Goal: Task Accomplishment & Management: Manage account settings

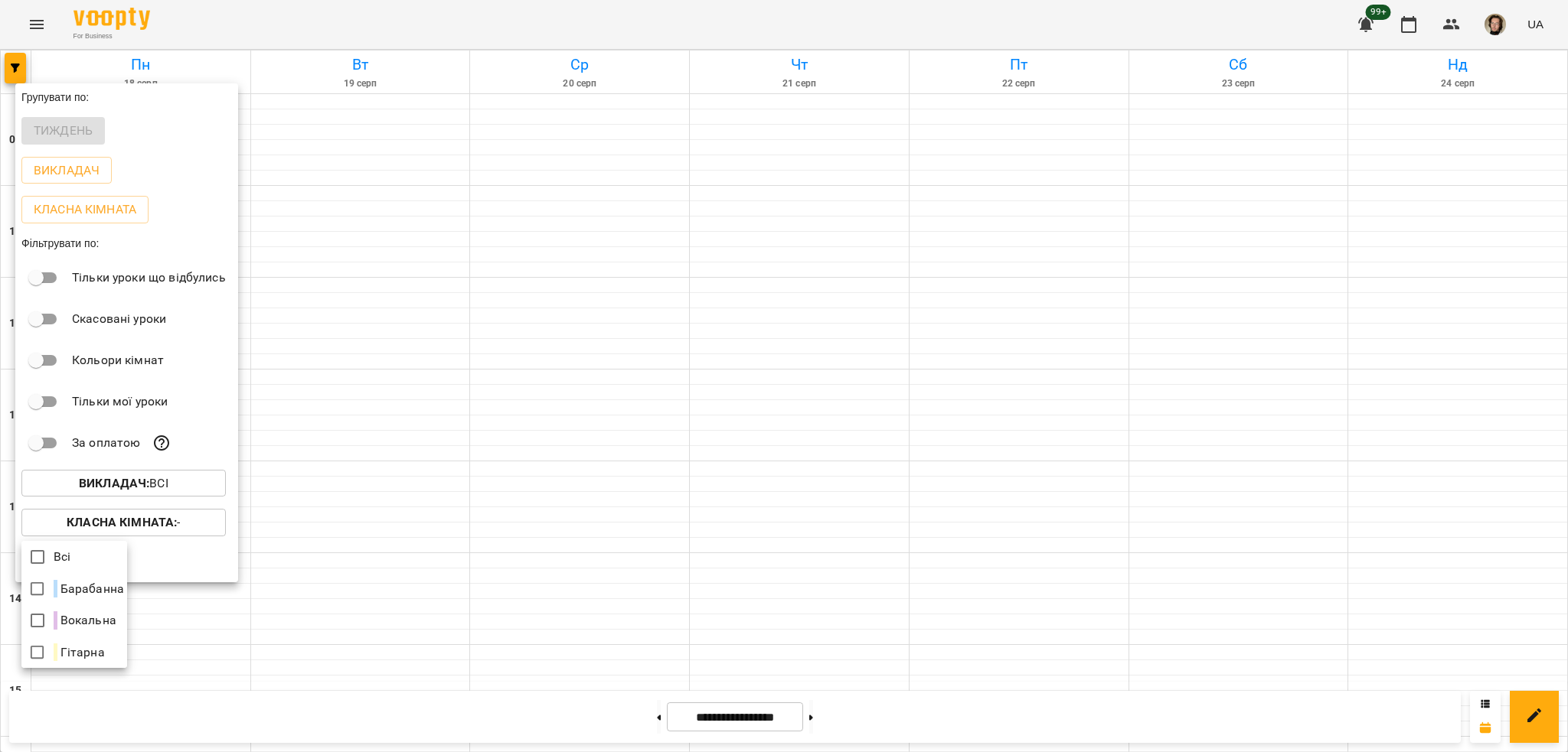
click at [1434, 9] on div at bounding box center [784, 376] width 1568 height 752
click at [1462, 27] on div "Всі Барабанна Вокальна Гітарна" at bounding box center [784, 376] width 1568 height 752
click at [1443, 25] on div at bounding box center [784, 376] width 1568 height 752
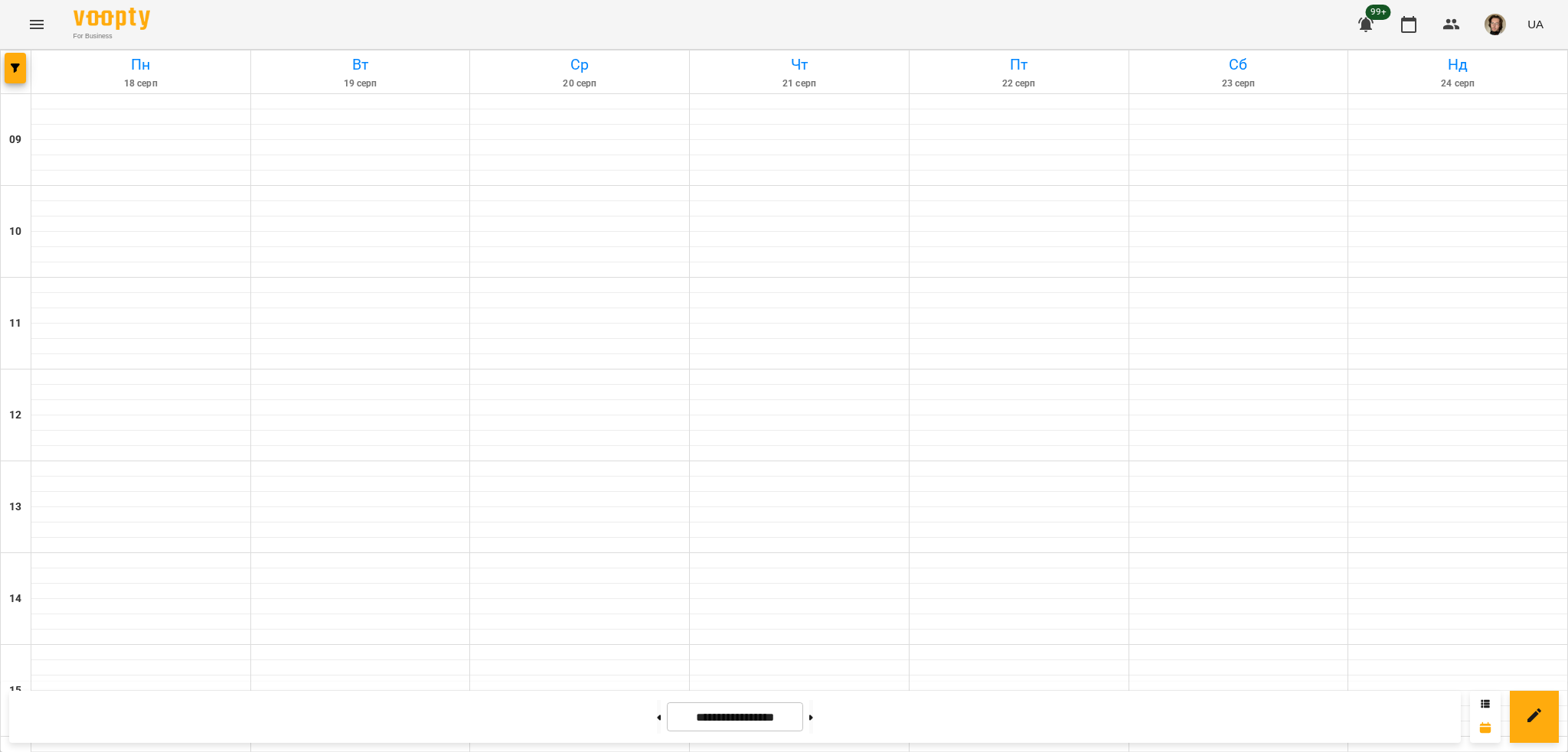
click at [1446, 25] on div "Групувати по: Тиждень Викладач Класна кімната Фільтрувати по: Тільки уроки що в…" at bounding box center [784, 376] width 1568 height 752
click at [1446, 25] on icon "button" at bounding box center [1451, 24] width 18 height 18
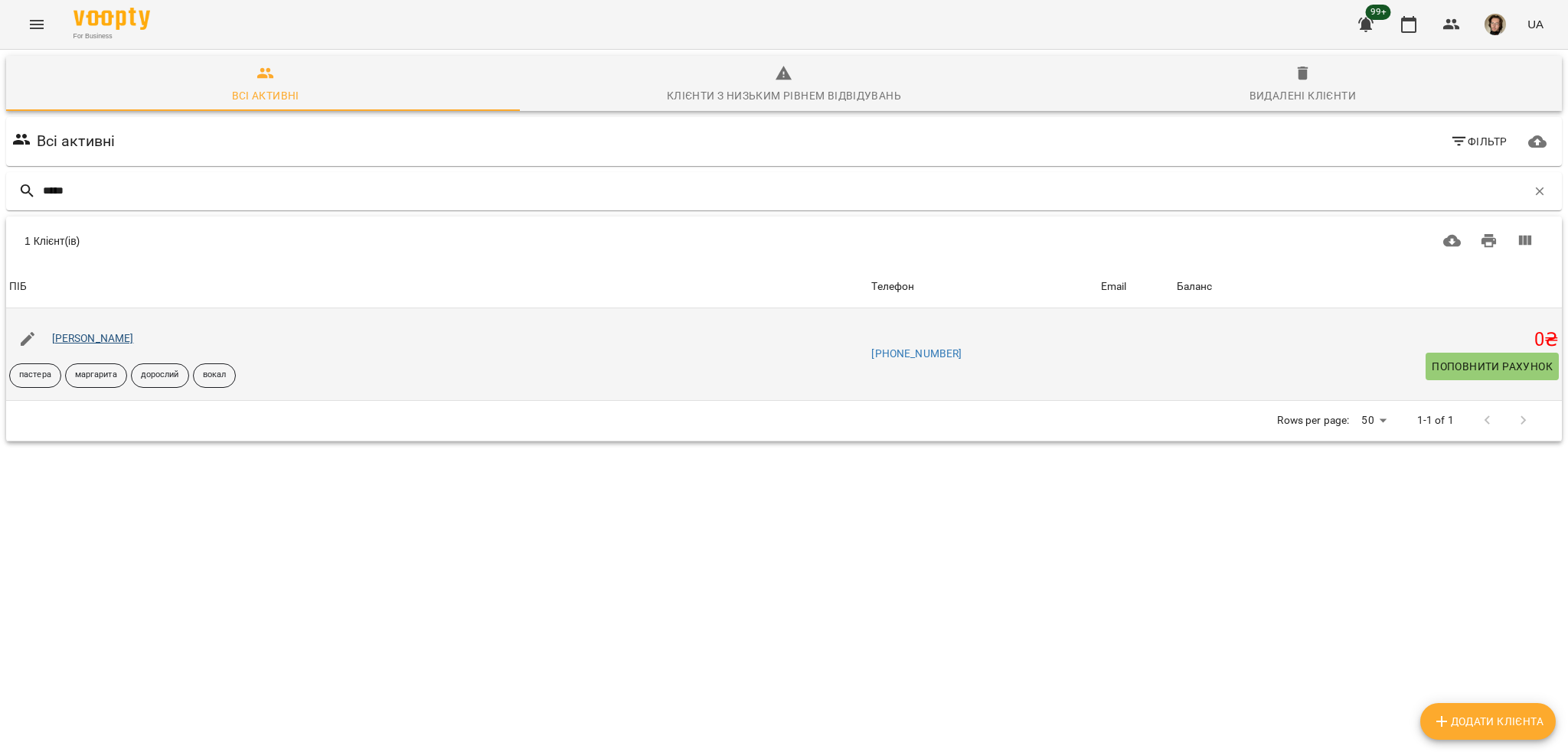
type input "*****"
click at [119, 339] on link "[PERSON_NAME]" at bounding box center [93, 338] width 82 height 13
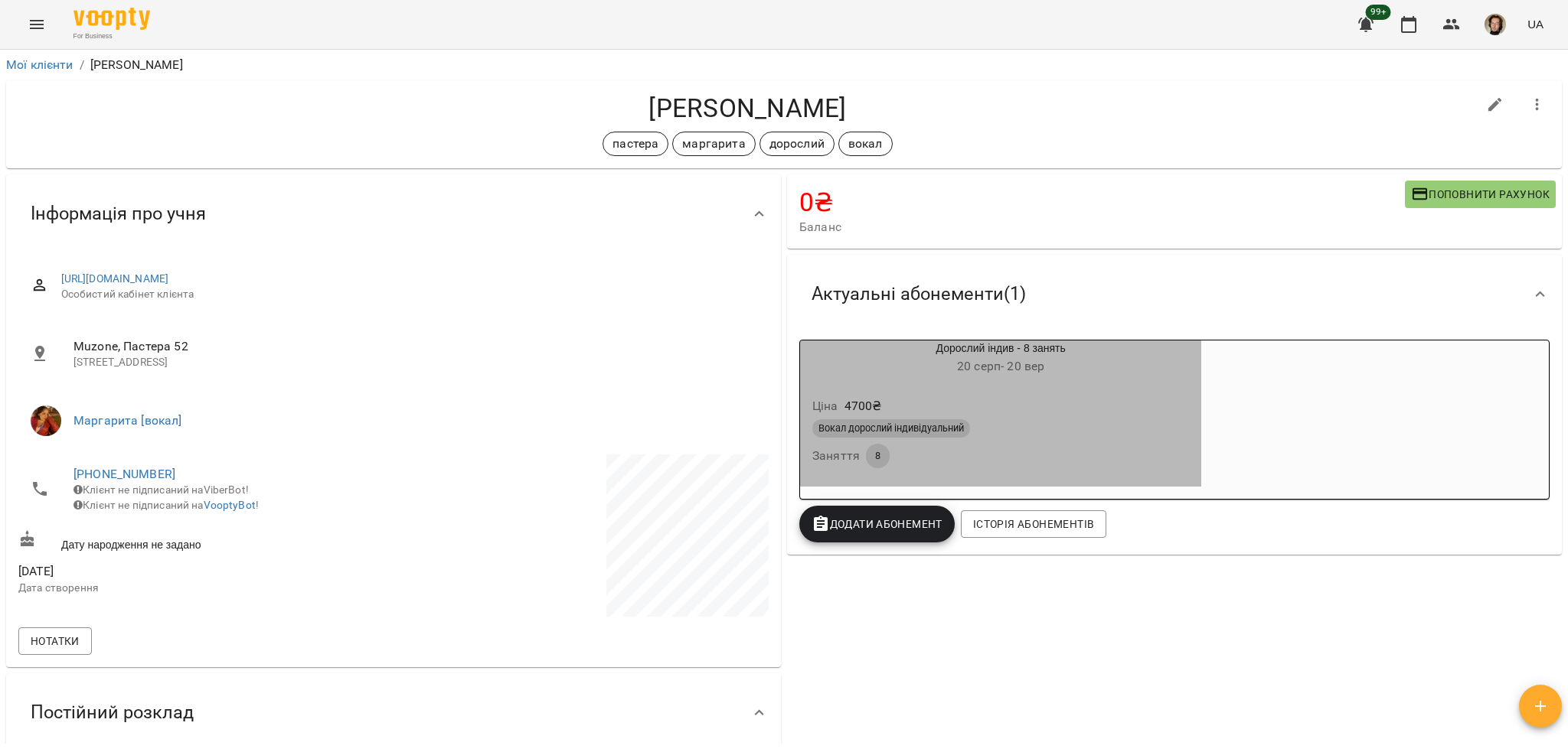
click at [1050, 371] on h6 "[DATE] - [DATE]" at bounding box center [1000, 367] width 401 height 22
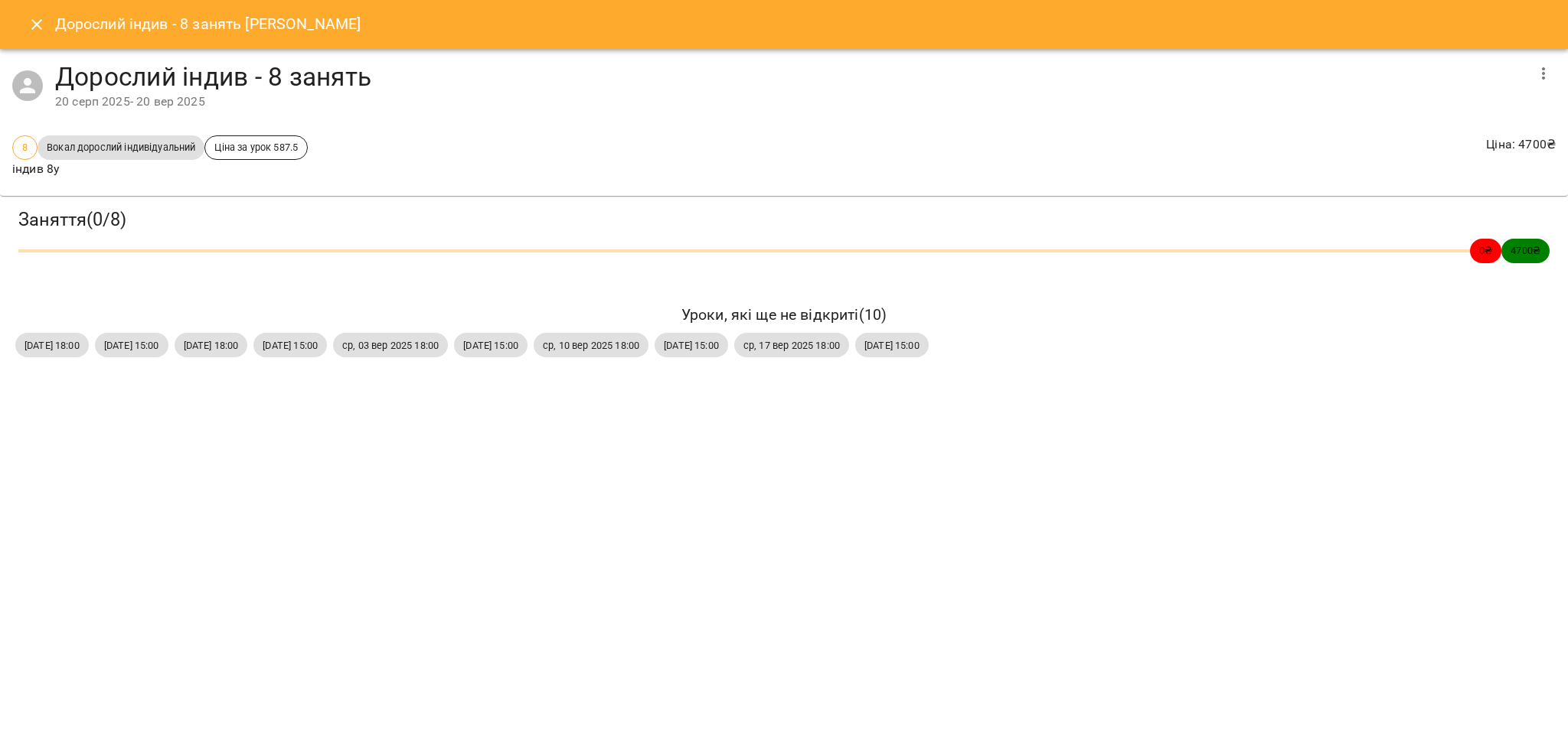
click at [24, 29] on button "Close" at bounding box center [37, 24] width 37 height 37
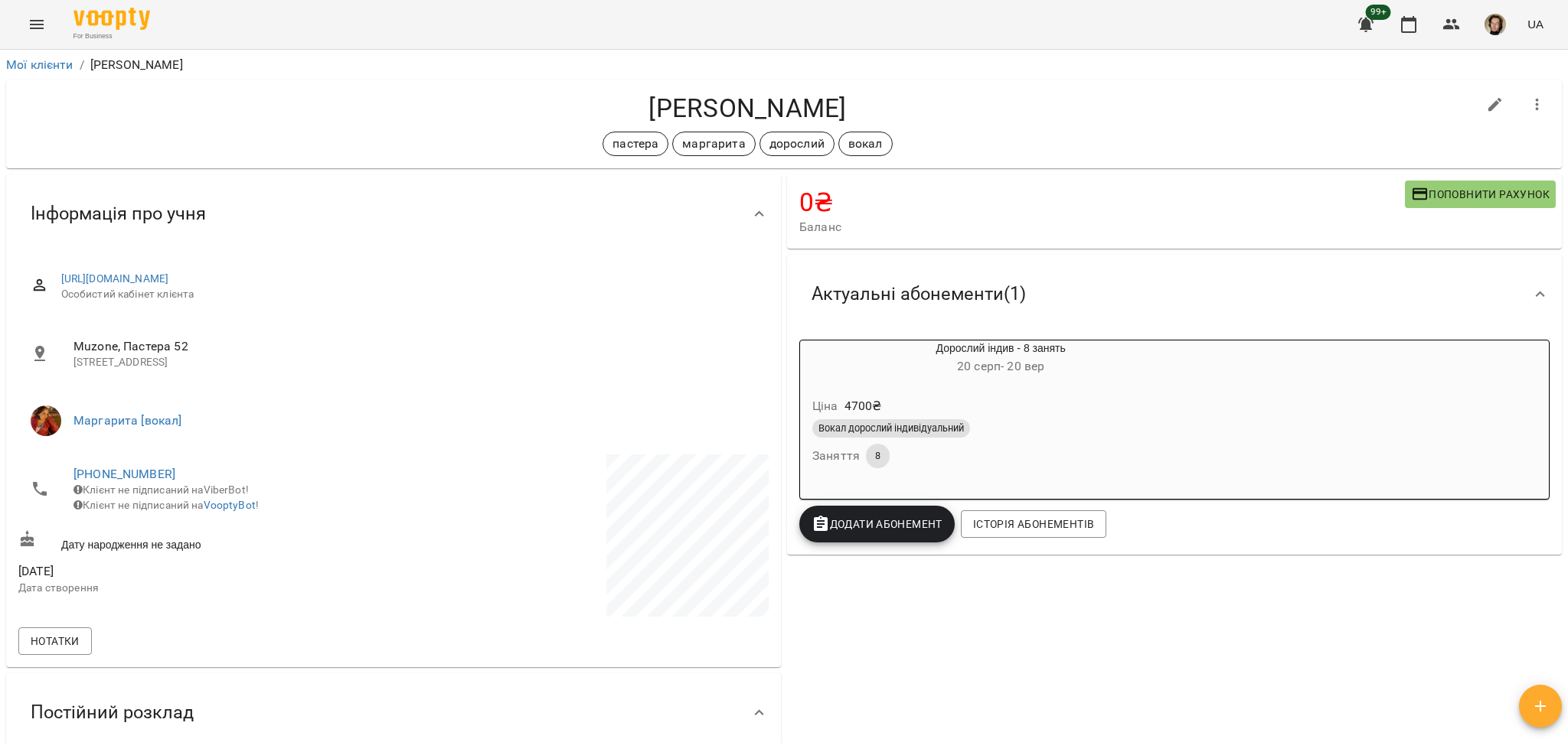
click at [671, 97] on h4 "[PERSON_NAME]" at bounding box center [747, 107] width 1458 height 31
copy h4 "[PERSON_NAME]"
click at [1410, 23] on icon "button" at bounding box center [1409, 24] width 18 height 18
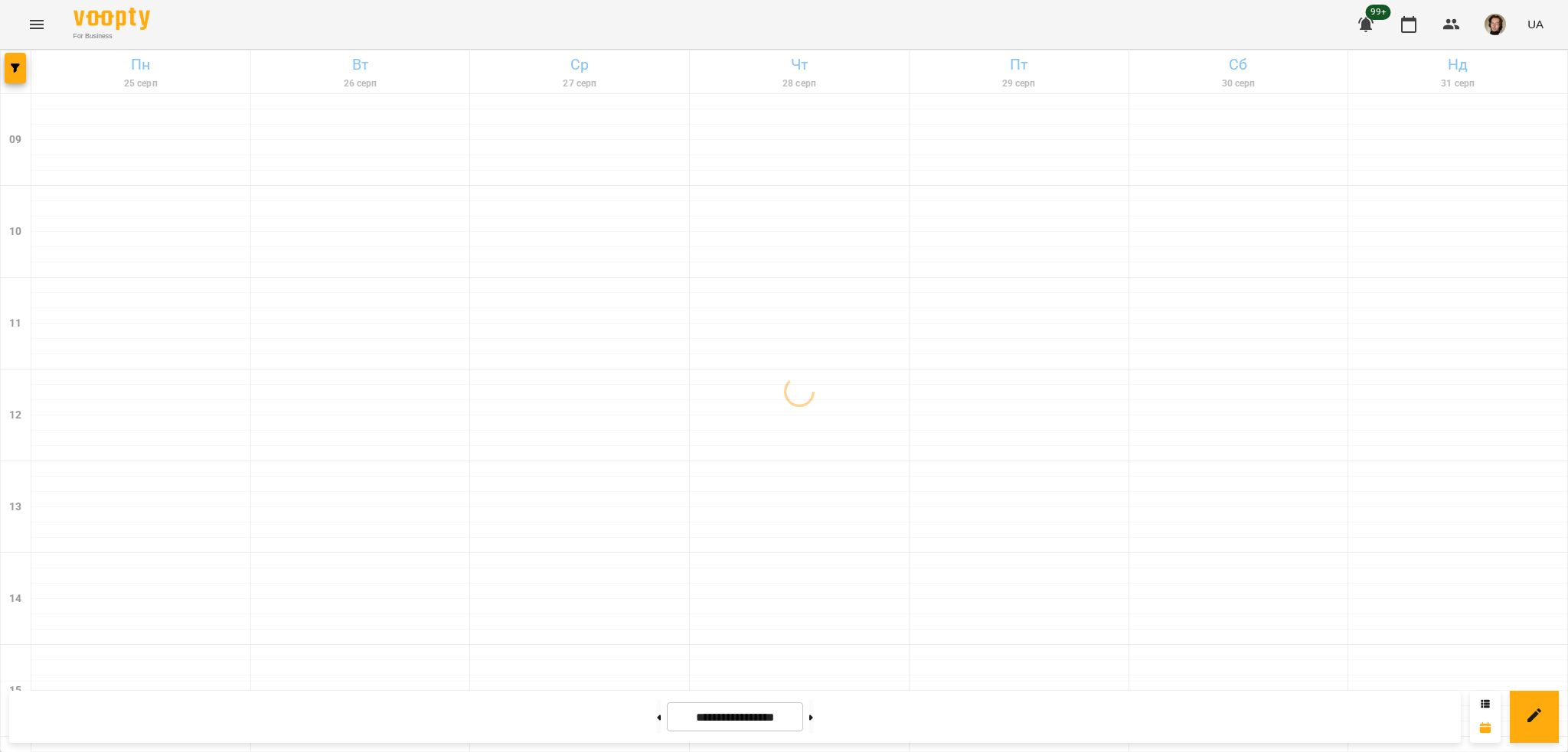
click at [35, 20] on icon "Menu" at bounding box center [37, 24] width 13 height 9
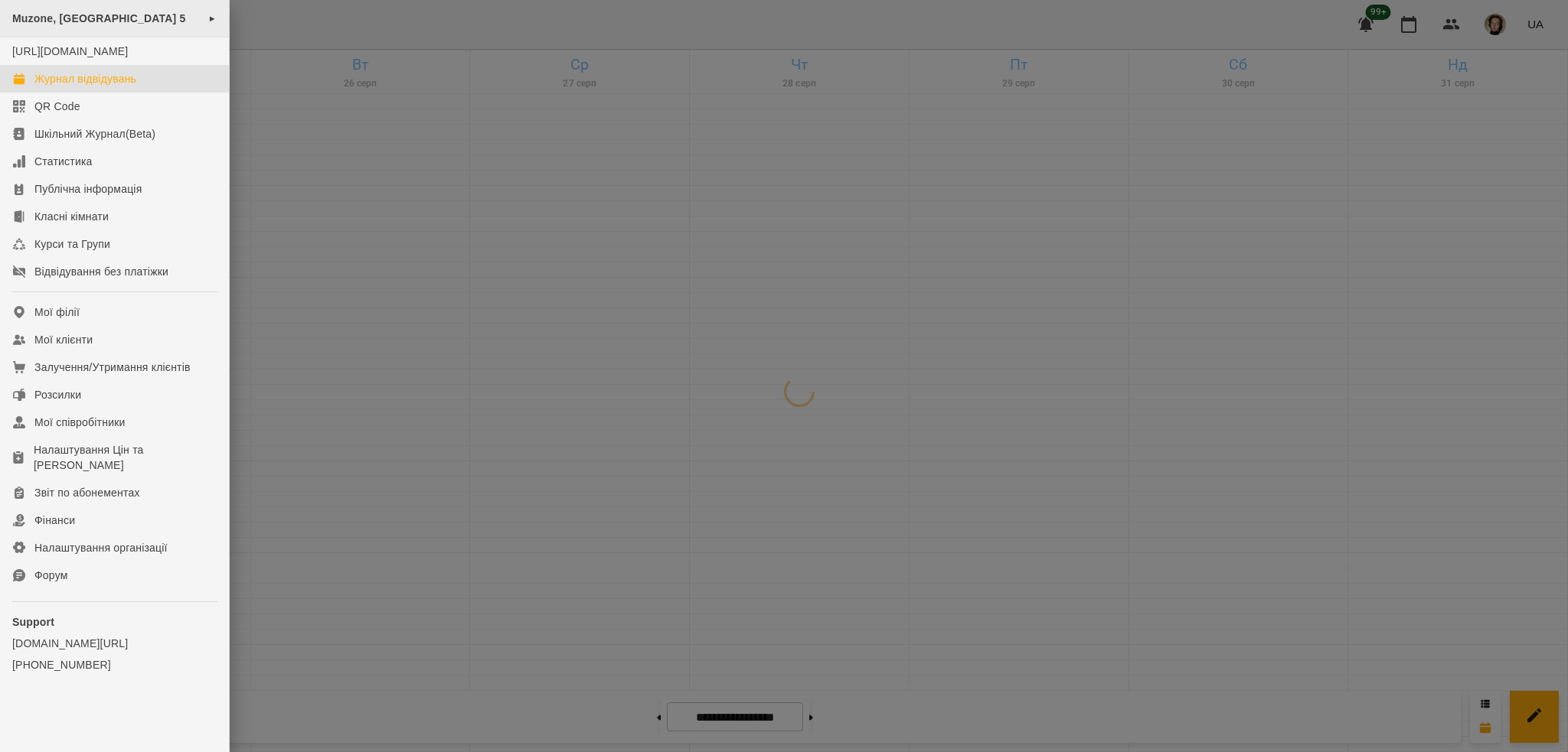
drag, startPoint x: 35, startPoint y: 20, endPoint x: 151, endPoint y: 10, distance: 116.4
click at [119, 2] on div "Muzone, [GEOGRAPHIC_DATA] 5 ►" at bounding box center [114, 18] width 229 height 38
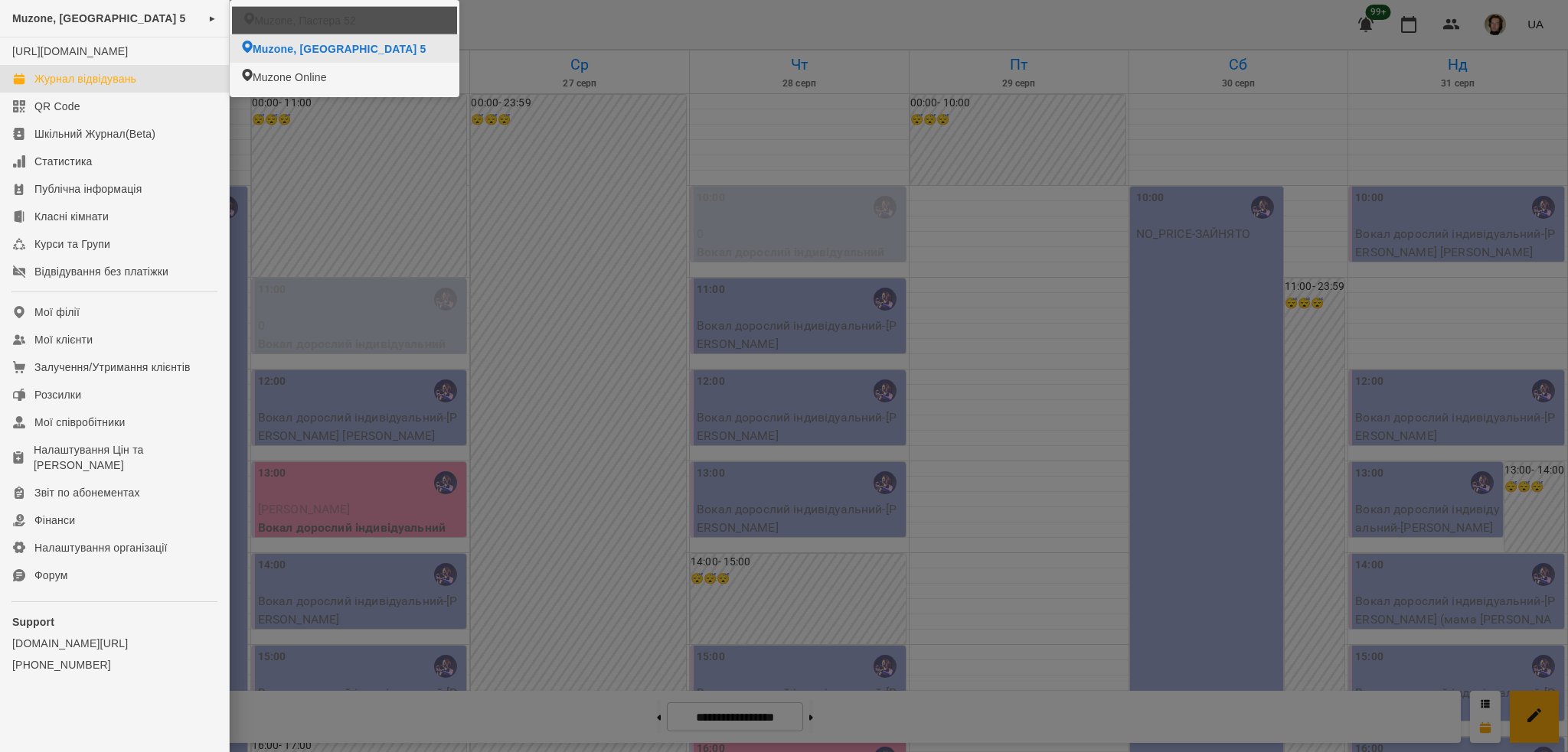
click at [359, 22] on li "Muzone, Пастера 52" at bounding box center [345, 19] width 225 height 28
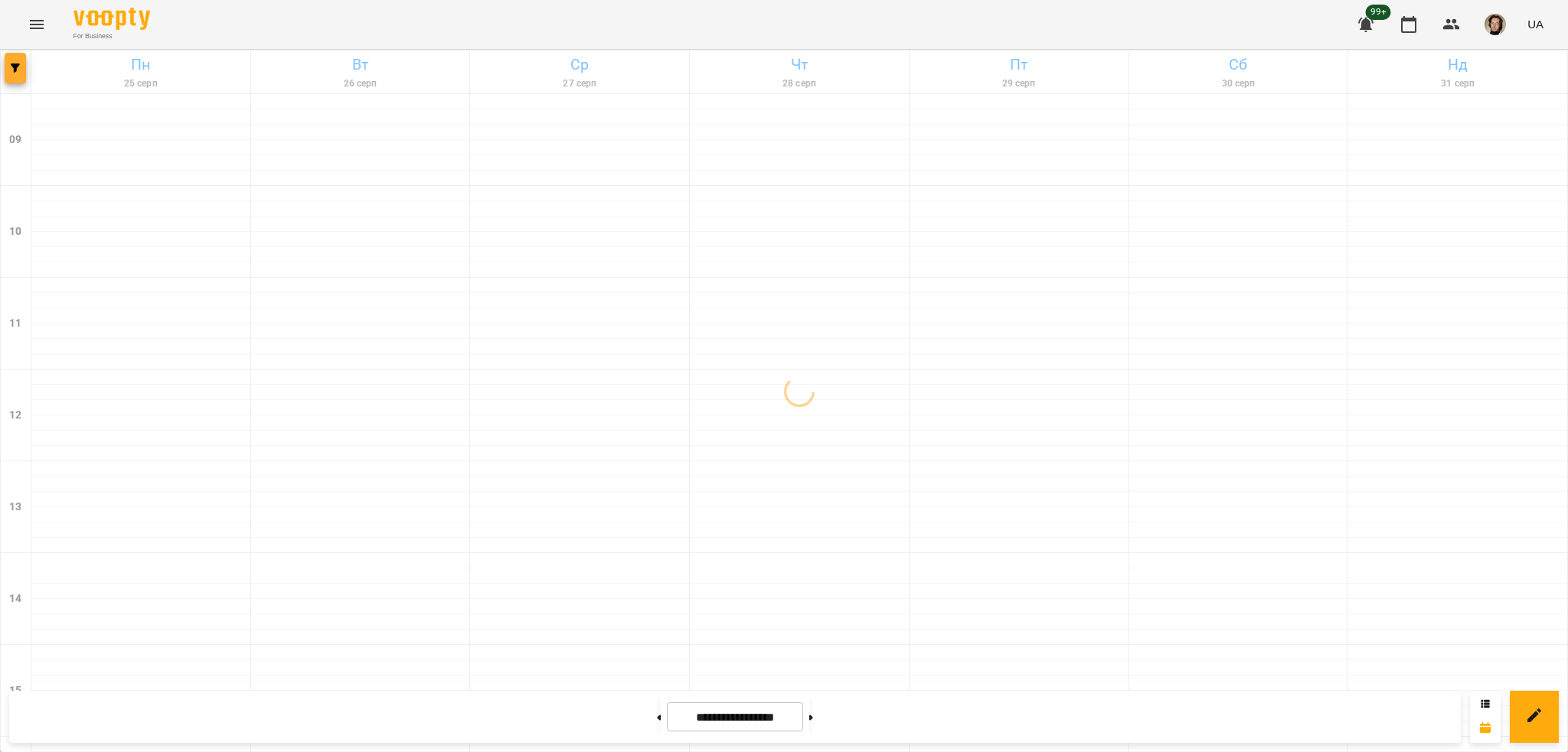
click at [13, 75] on button "button" at bounding box center [15, 68] width 22 height 31
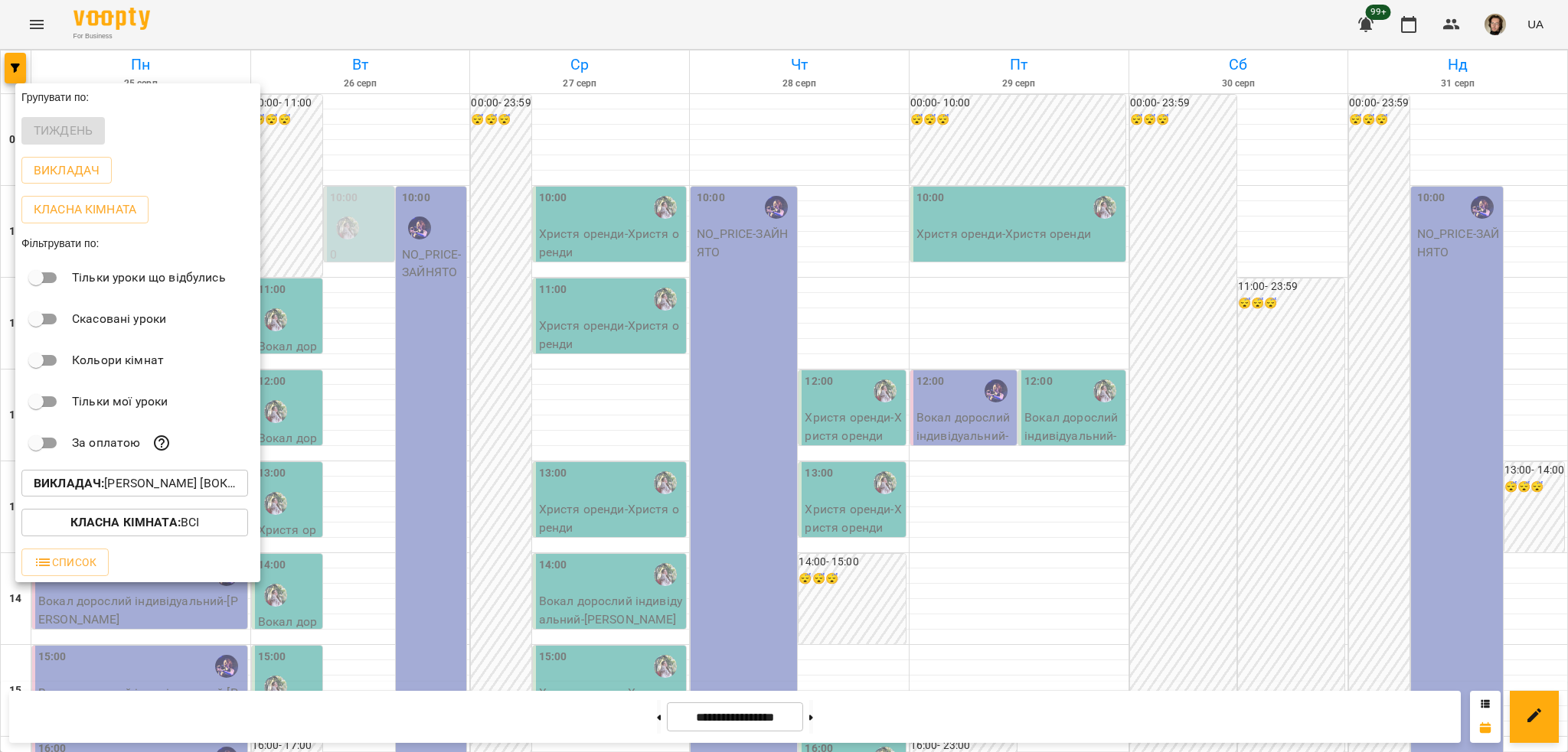
click at [136, 479] on button "Викладач : [PERSON_NAME] [вокал],[PERSON_NAME] [вокал]" at bounding box center [135, 484] width 226 height 28
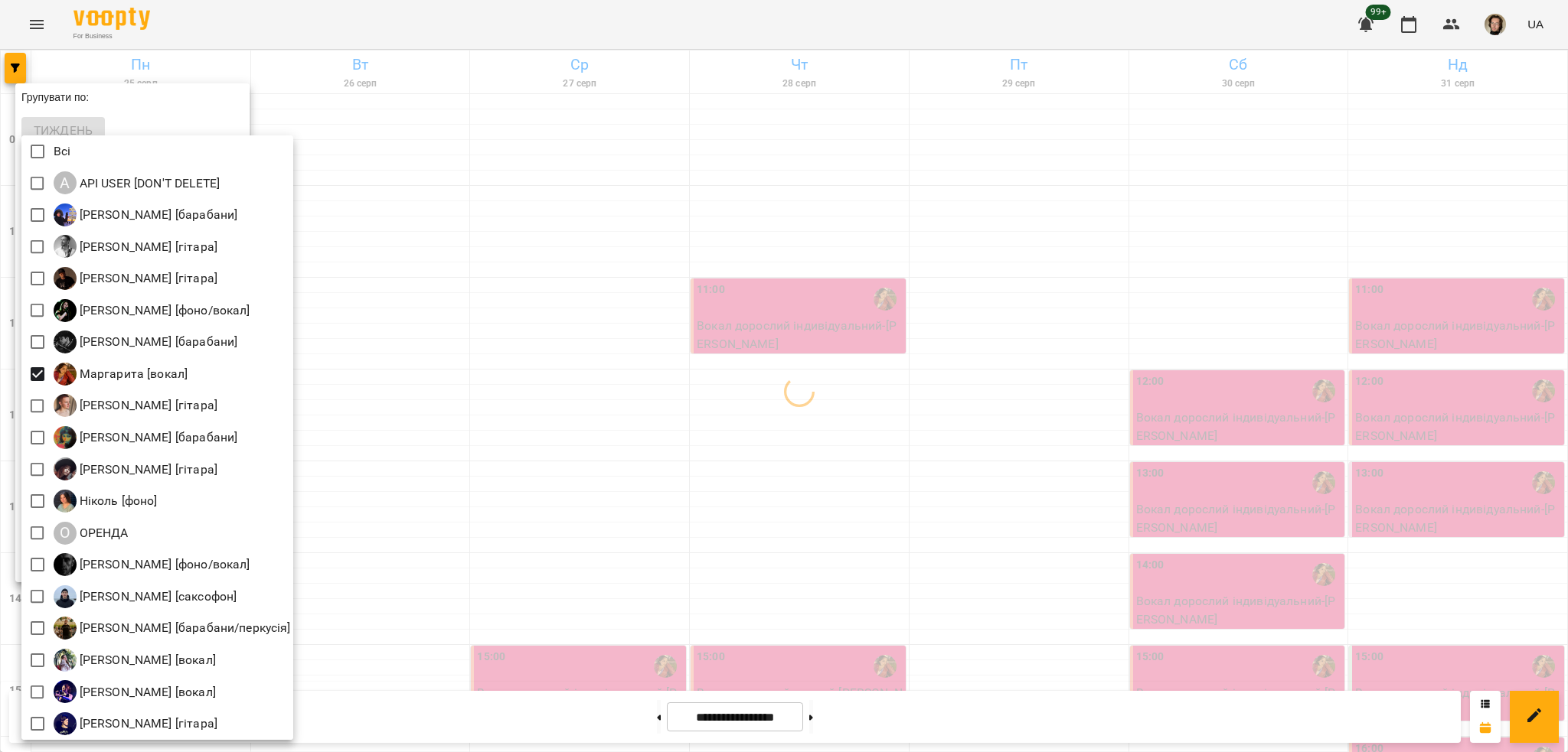
click at [610, 326] on div at bounding box center [784, 376] width 1568 height 752
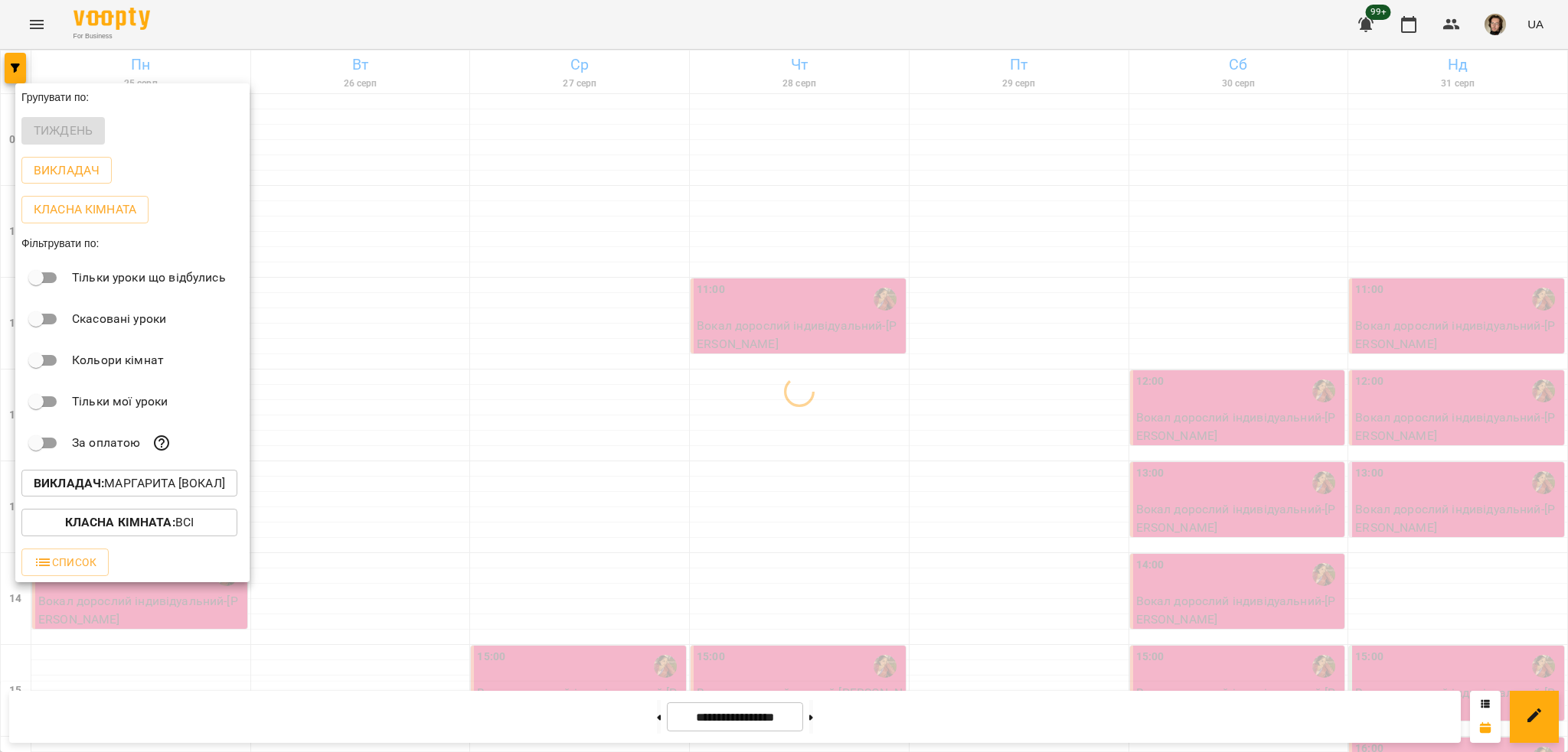
click at [569, 324] on div at bounding box center [784, 376] width 1568 height 752
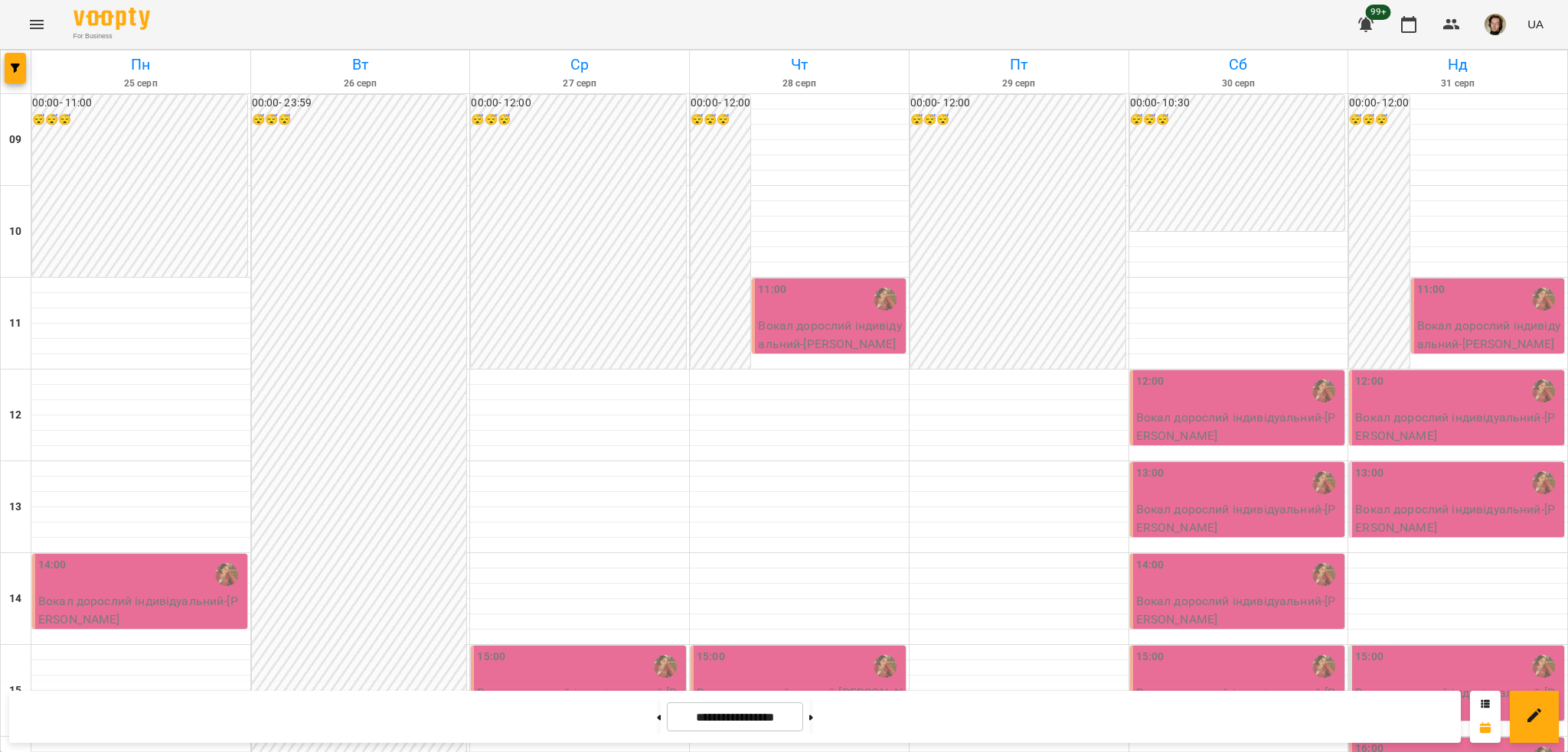
scroll to position [204, 0]
click at [671, 708] on input "**********" at bounding box center [735, 718] width 137 height 30
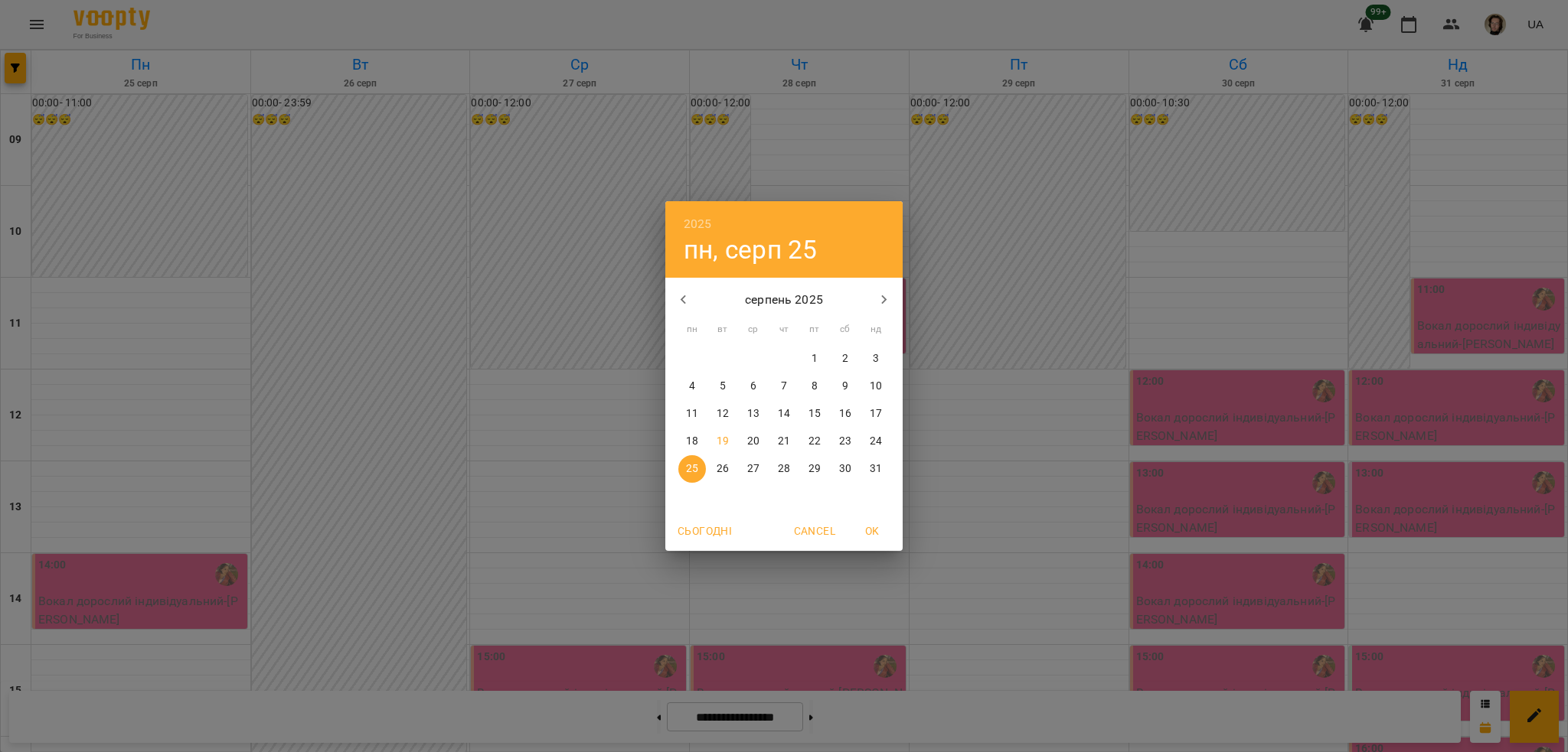
click at [636, 713] on div "2025 пн, серп [DATE] вт ср чт пт сб нд 28 29 30 31 1 2 3 4 5 6 7 8 9 10 11 12 1…" at bounding box center [784, 376] width 1568 height 752
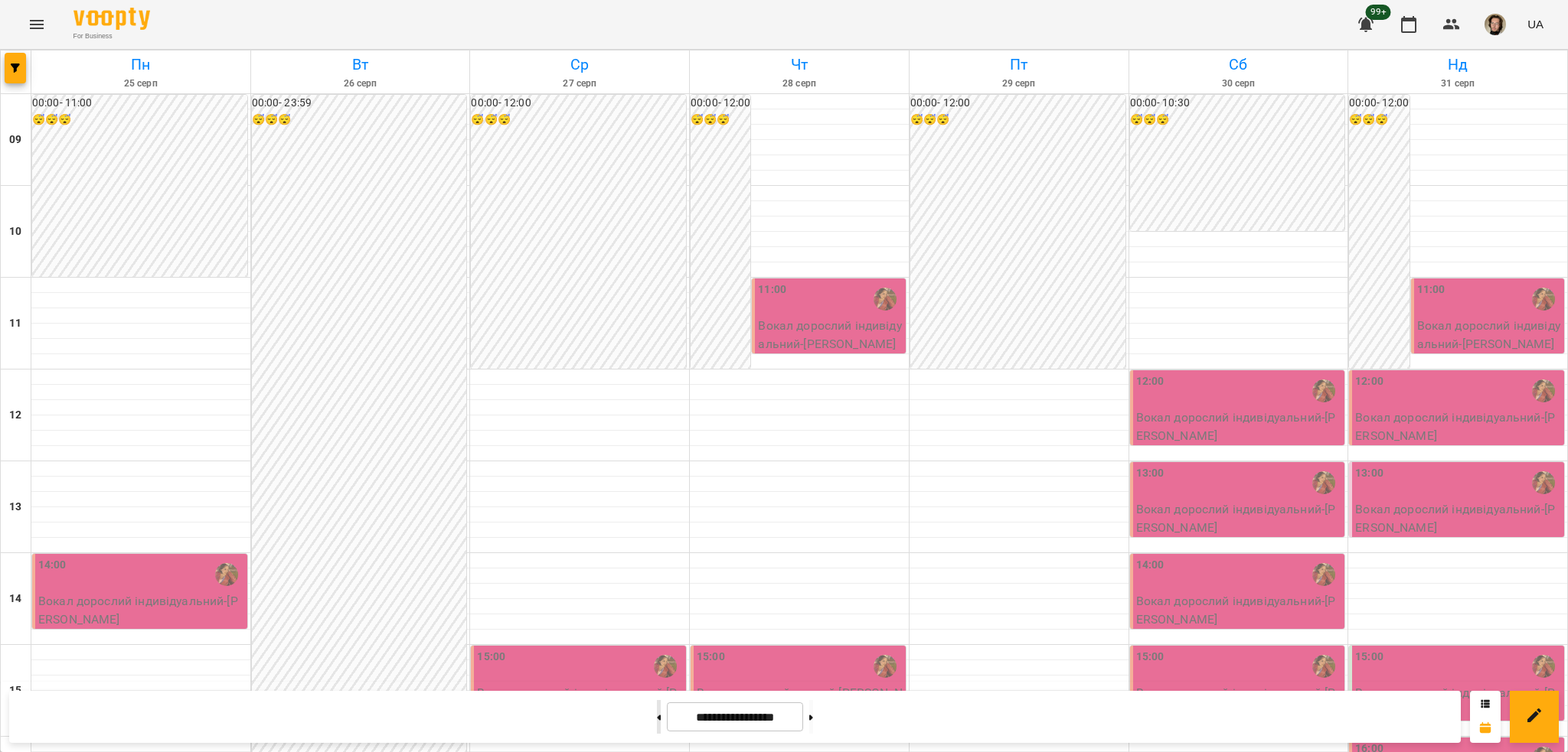
click at [657, 717] on icon at bounding box center [659, 718] width 4 height 5
type input "**********"
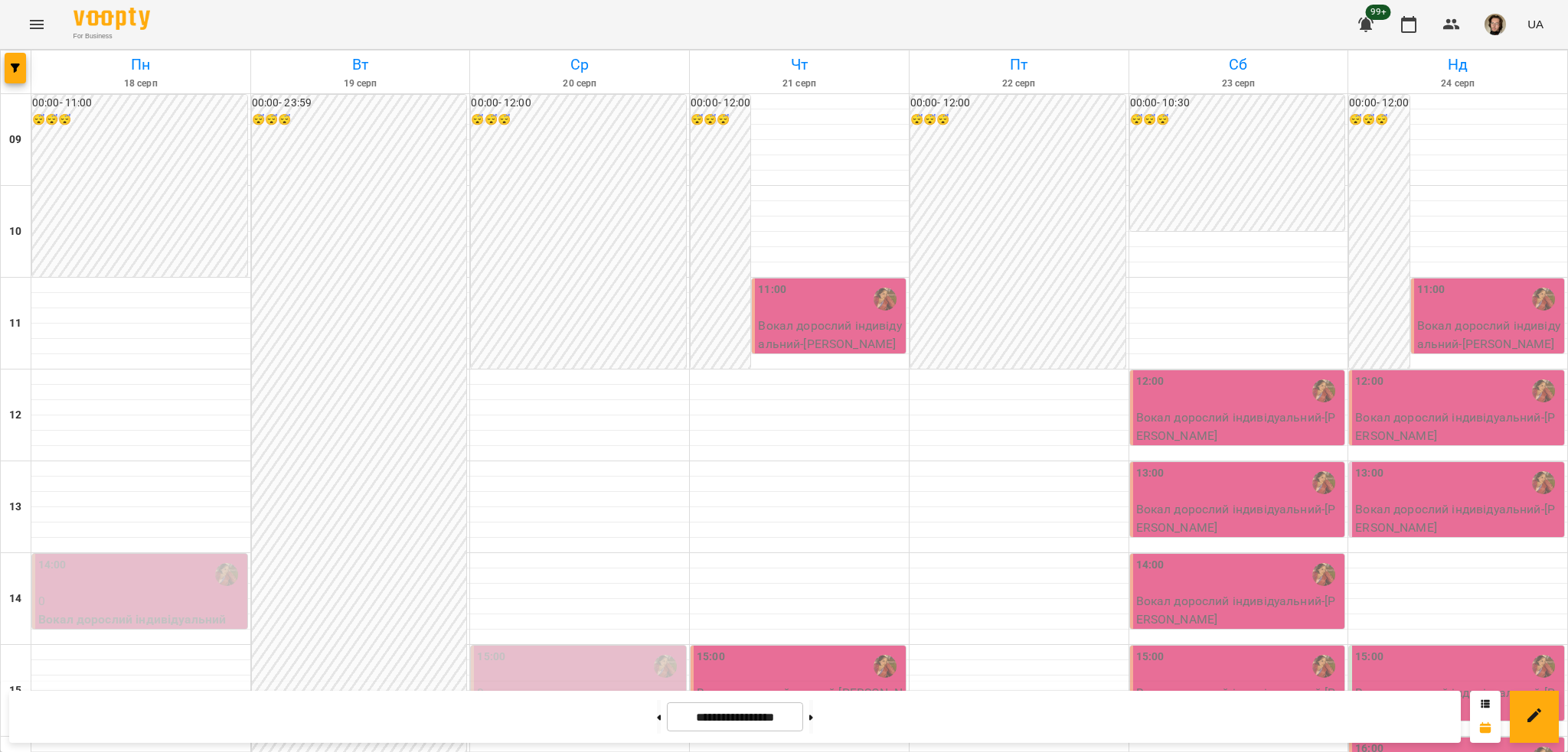
scroll to position [604, 0]
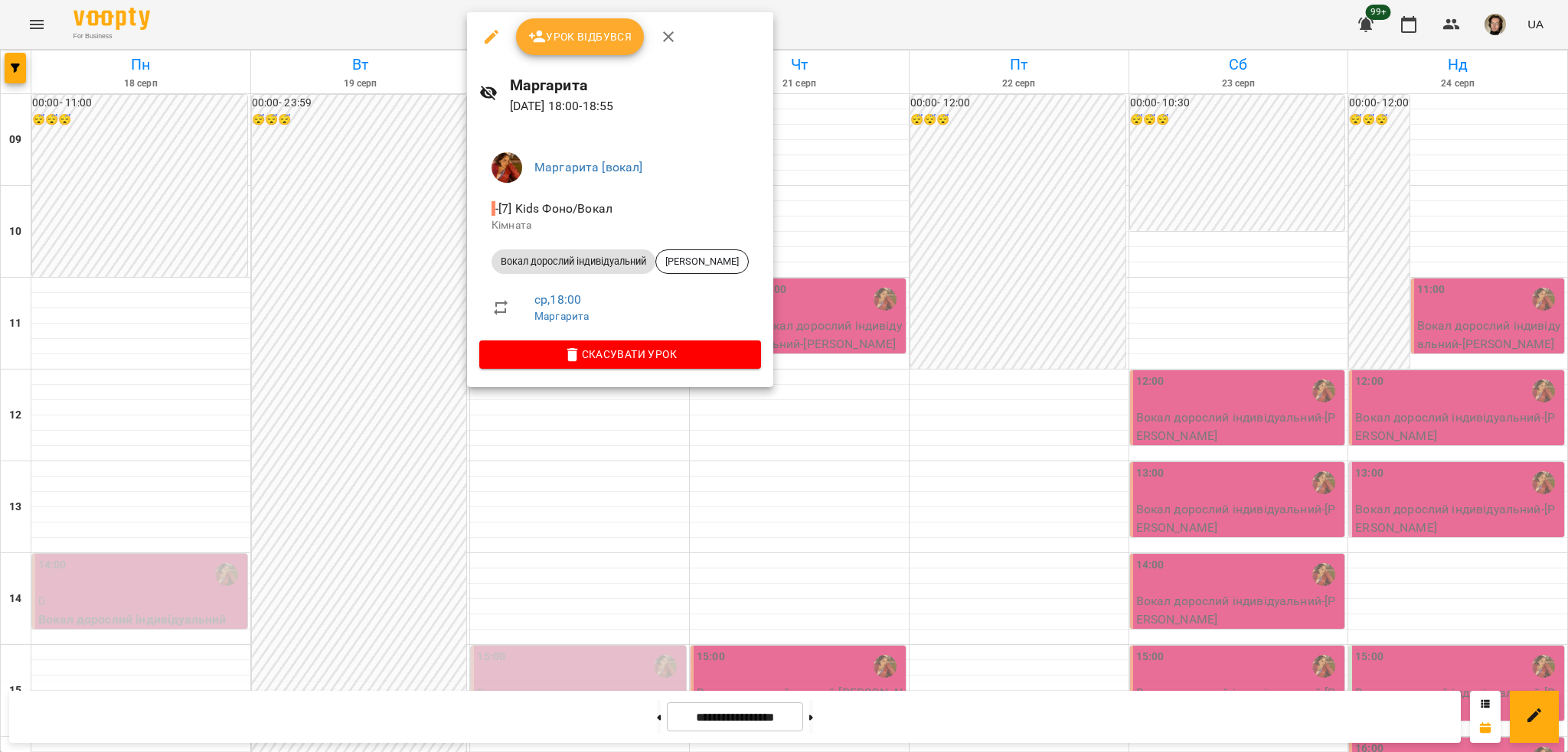
click at [596, 25] on button "Урок відбувся" at bounding box center [579, 37] width 128 height 37
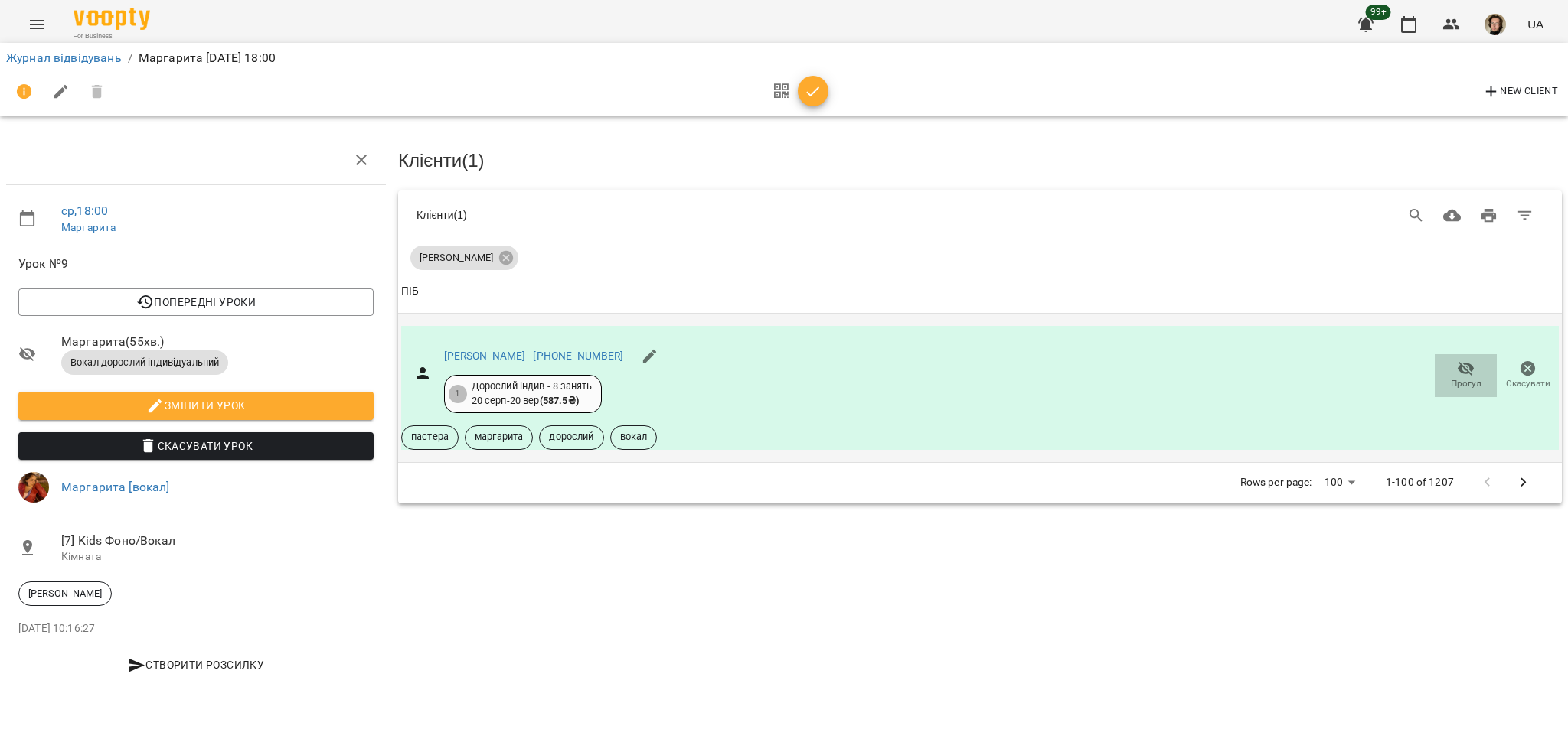
click at [1451, 384] on span "Прогул" at bounding box center [1466, 384] width 31 height 13
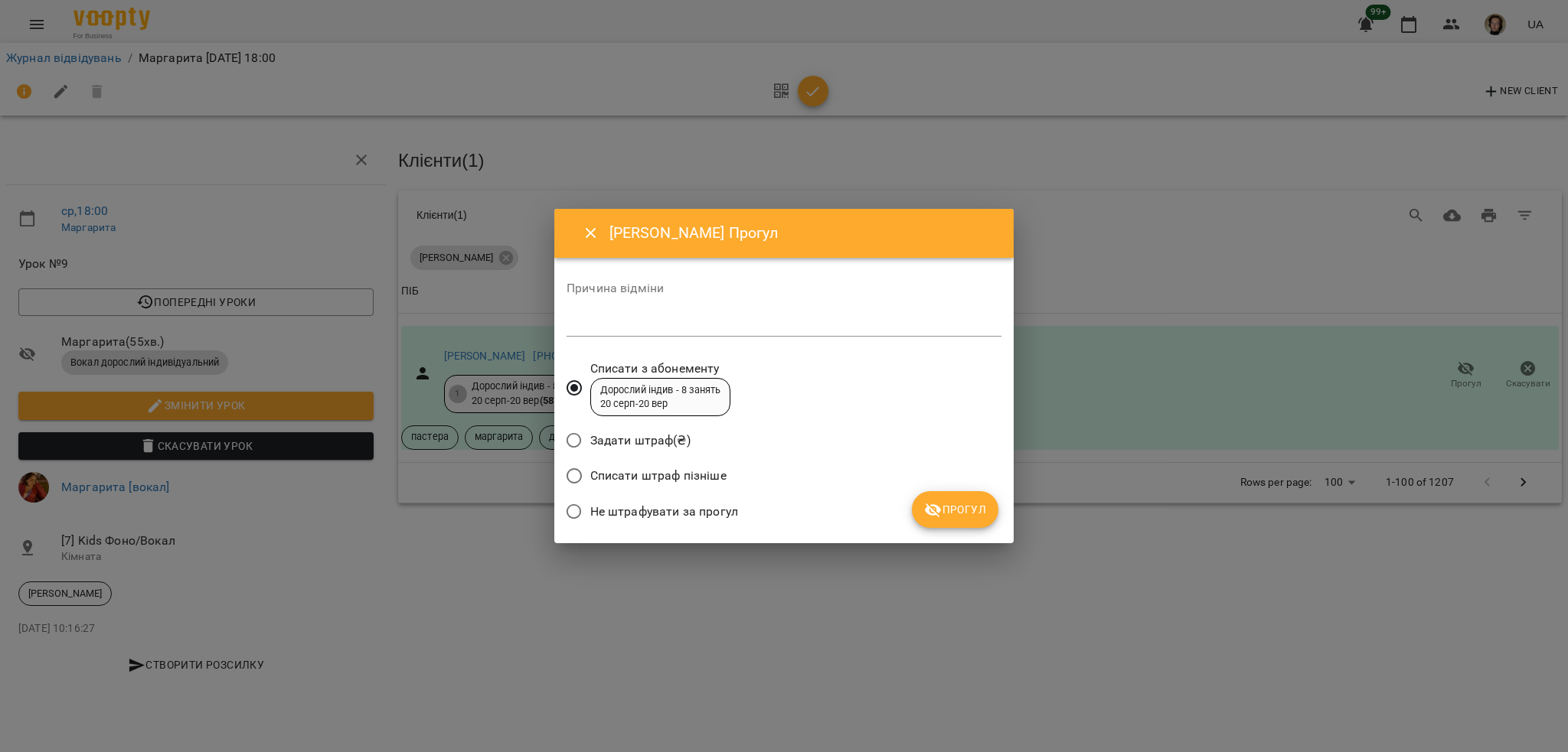
click at [594, 512] on span "Не штрафувати за прогул" at bounding box center [664, 512] width 148 height 18
click at [966, 503] on span "Прогул" at bounding box center [955, 510] width 62 height 18
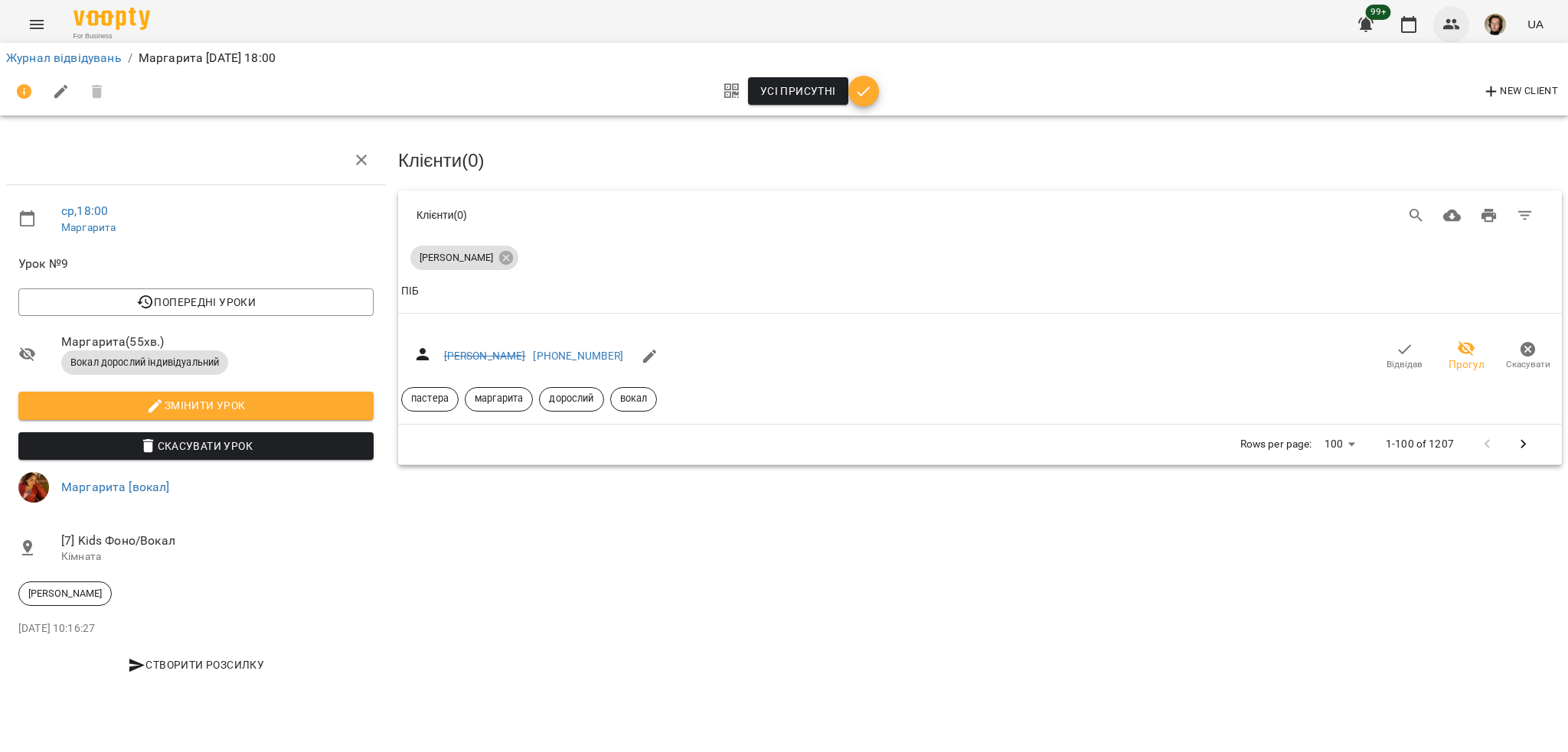
click at [1451, 32] on icon "button" at bounding box center [1451, 24] width 18 height 18
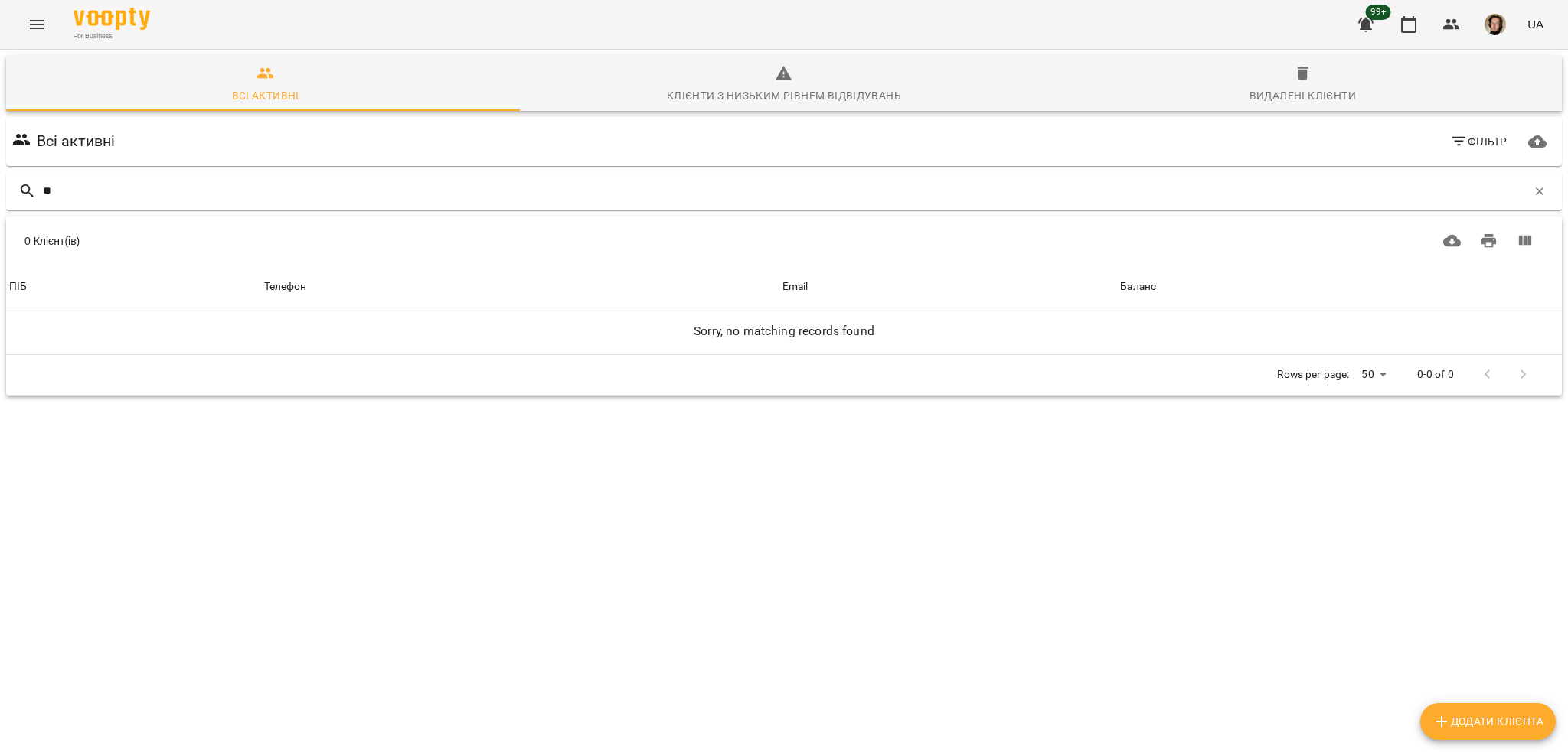
type input "*"
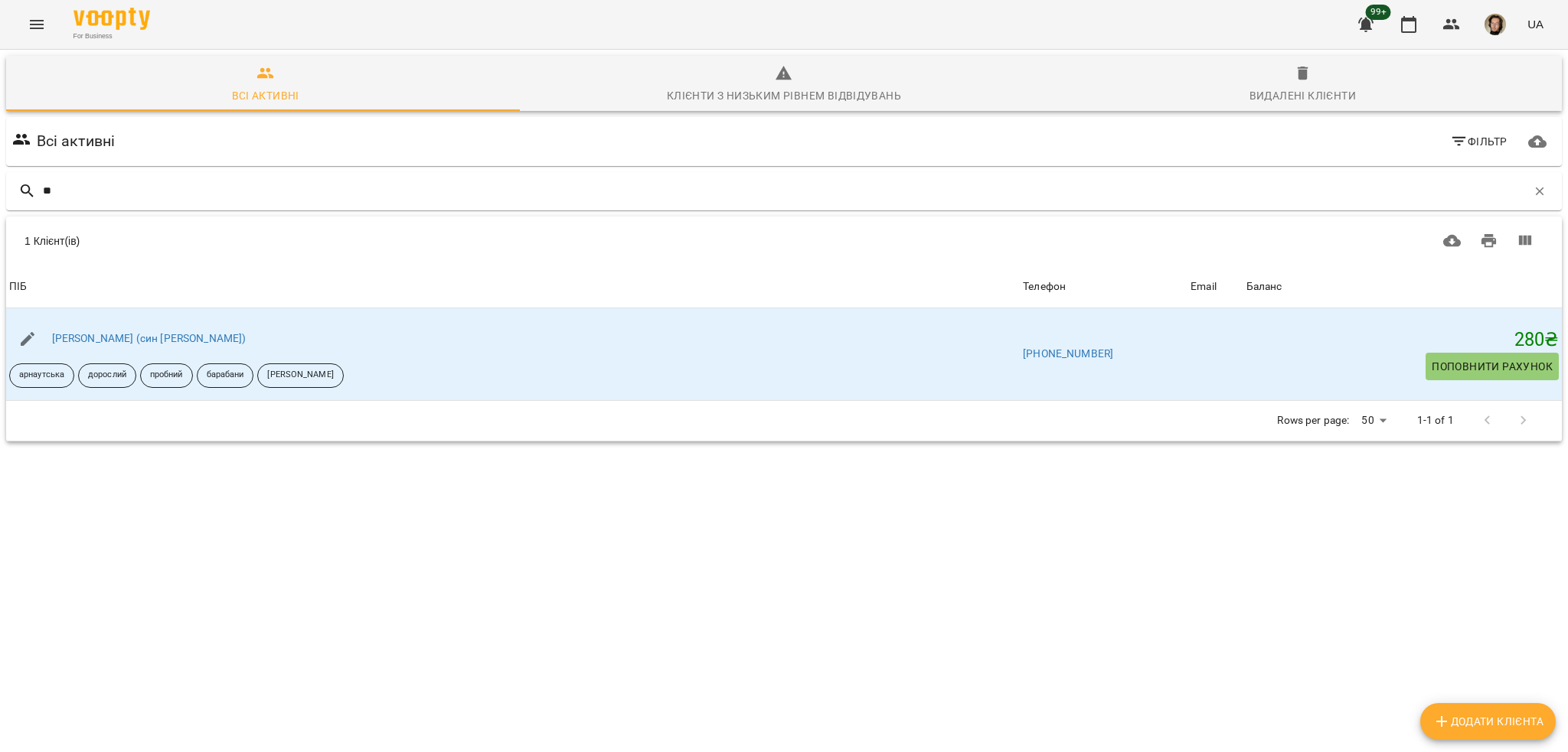
type input "*"
